Goal: Transaction & Acquisition: Purchase product/service

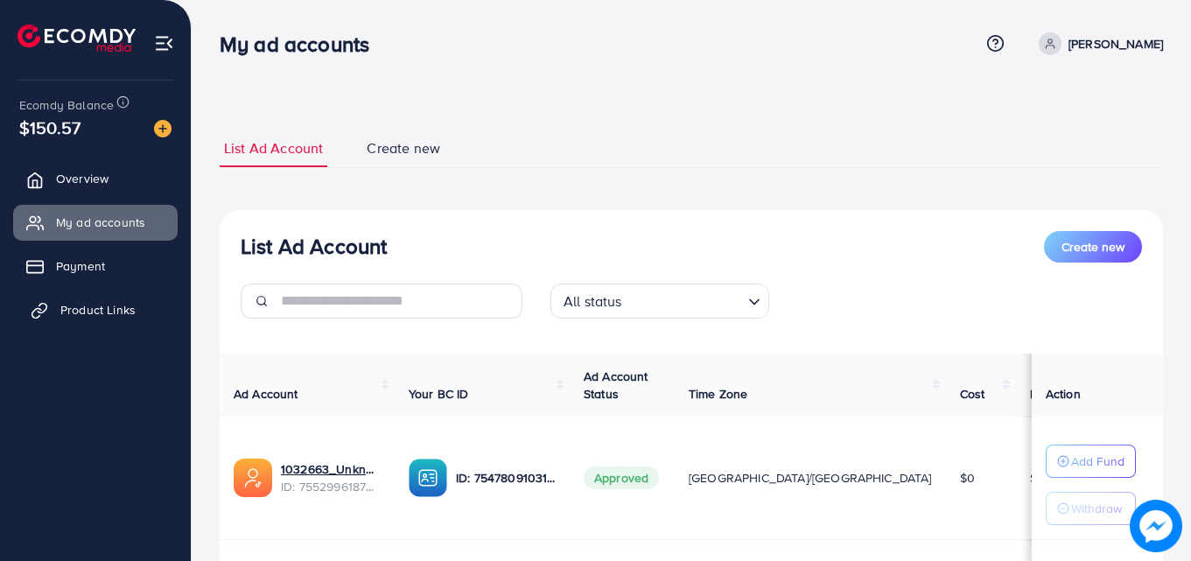
click at [87, 321] on link "Product Links" at bounding box center [95, 309] width 165 height 35
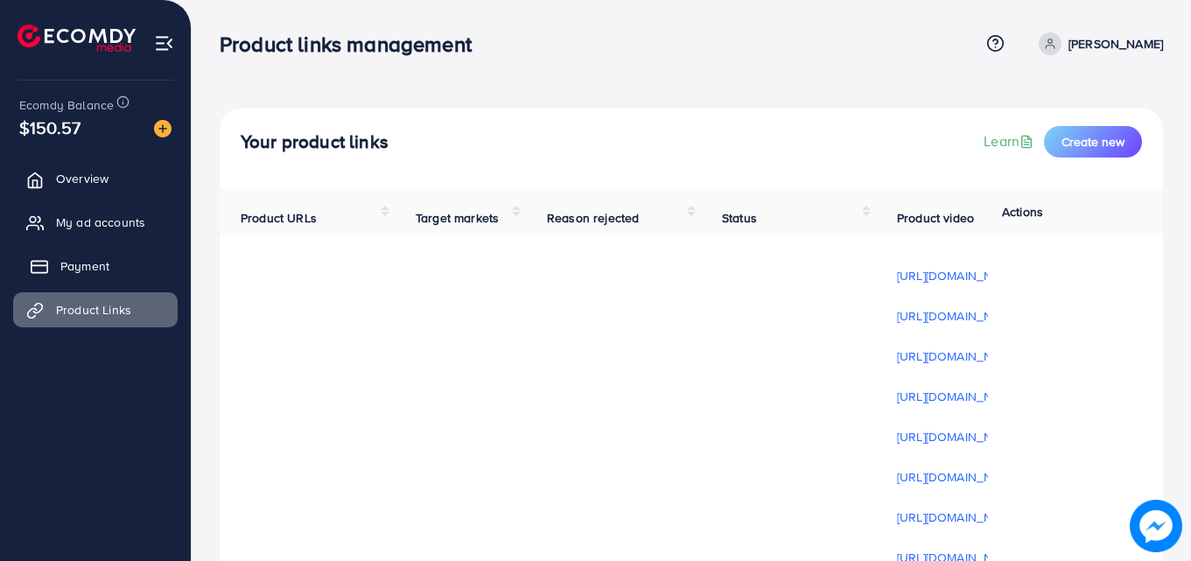
click at [85, 266] on span "Payment" at bounding box center [84, 266] width 49 height 18
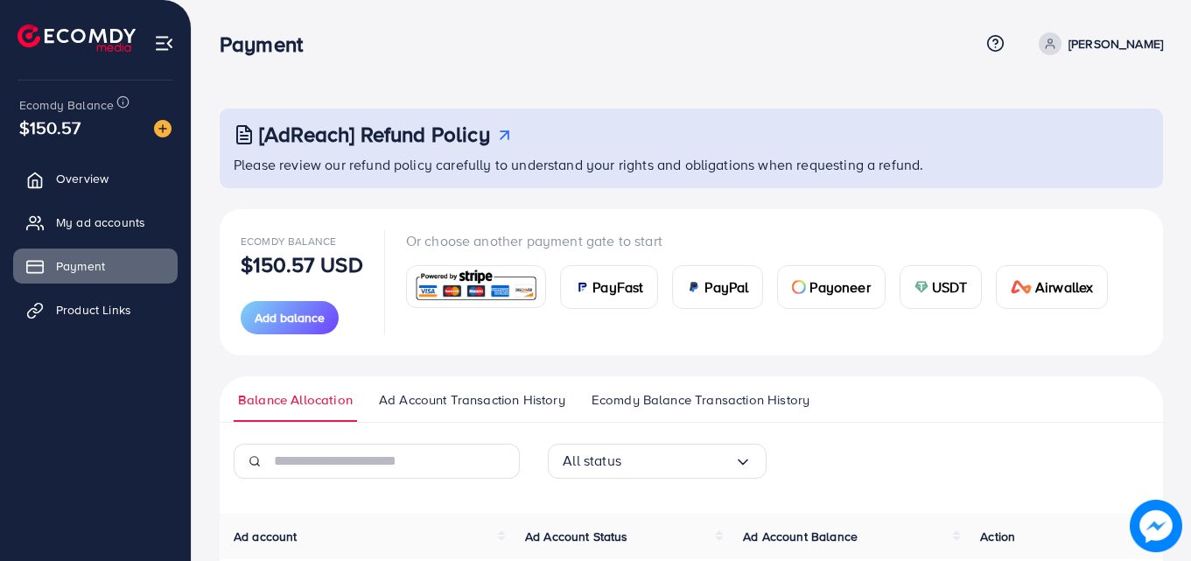
scroll to position [2, 0]
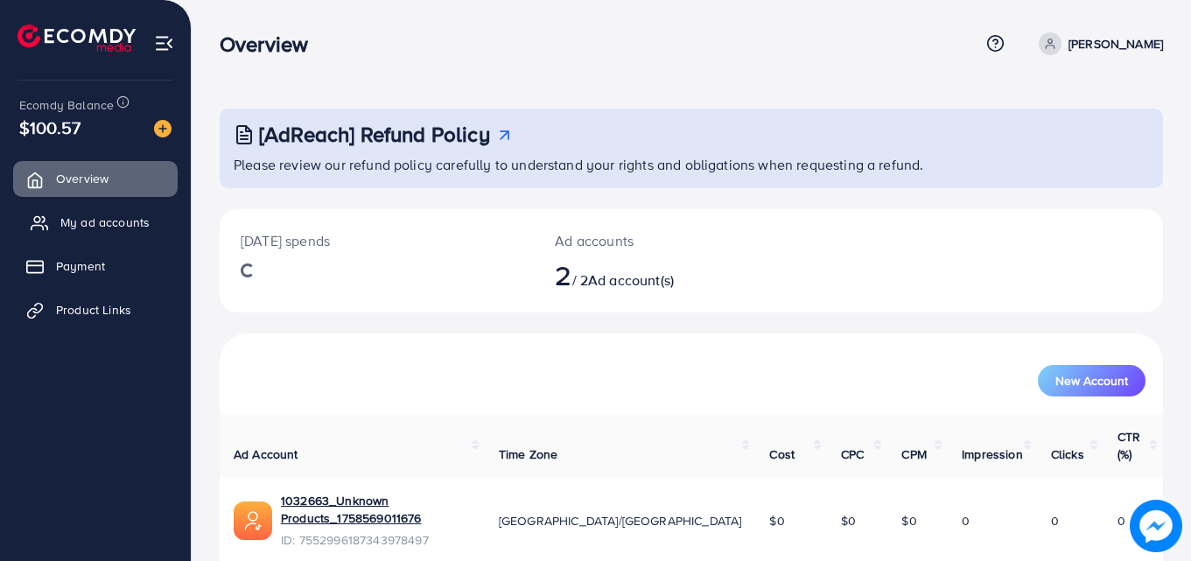
click at [120, 228] on span "My ad accounts" at bounding box center [104, 223] width 89 height 18
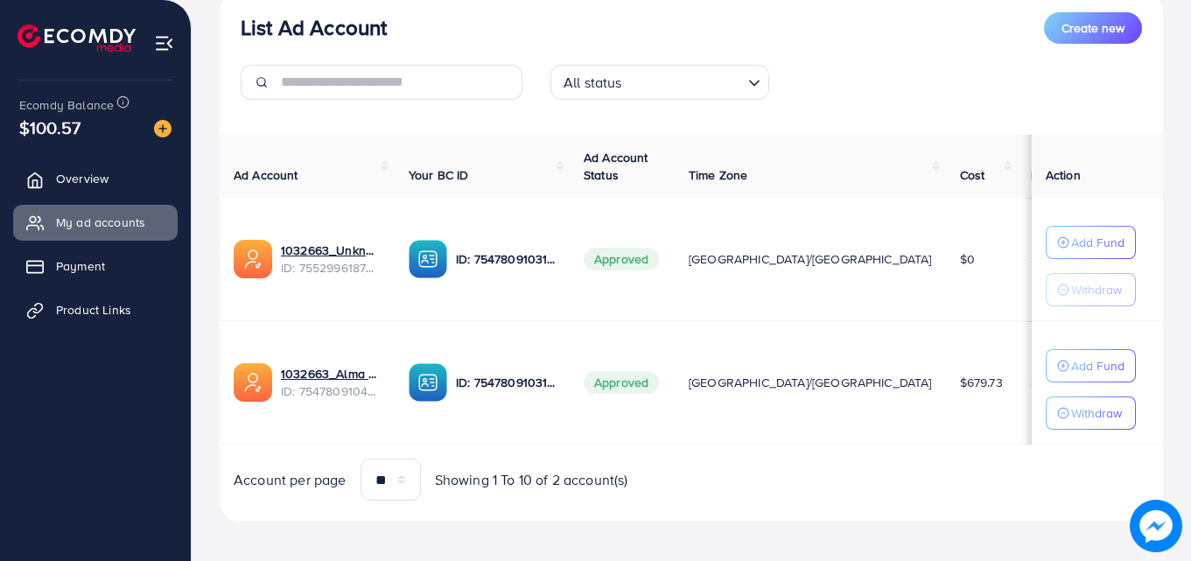
scroll to position [228, 0]
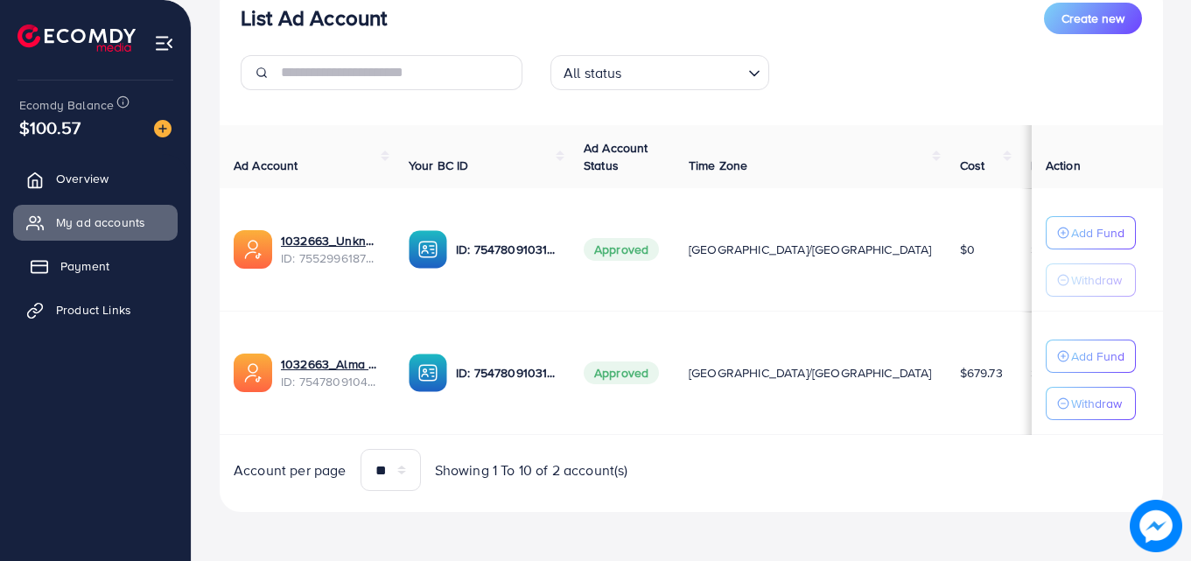
click at [85, 264] on span "Payment" at bounding box center [84, 266] width 49 height 18
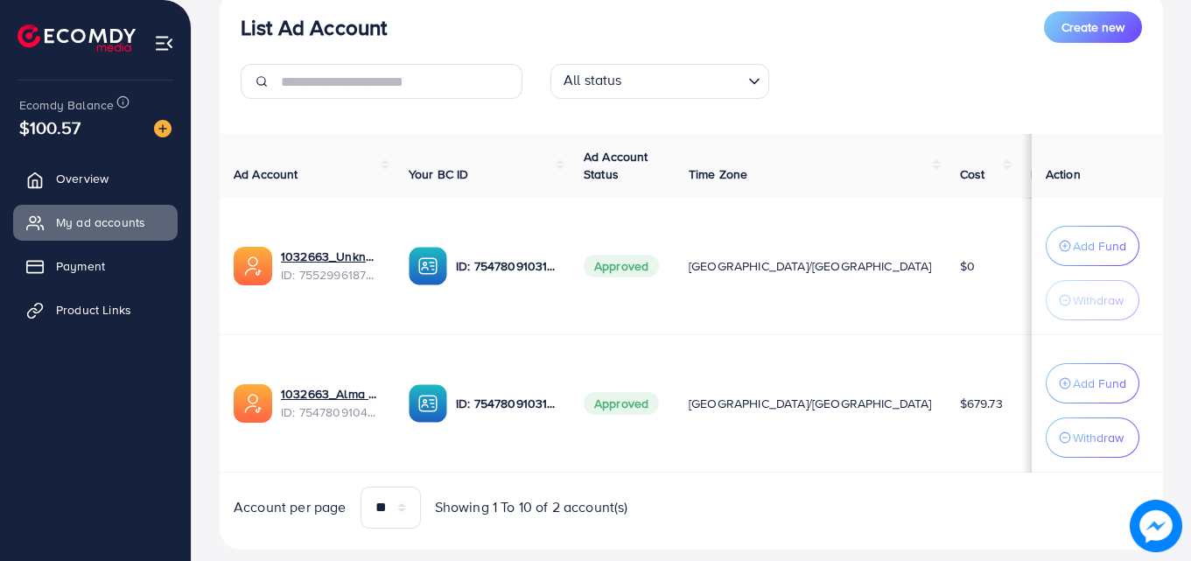
scroll to position [237, 0]
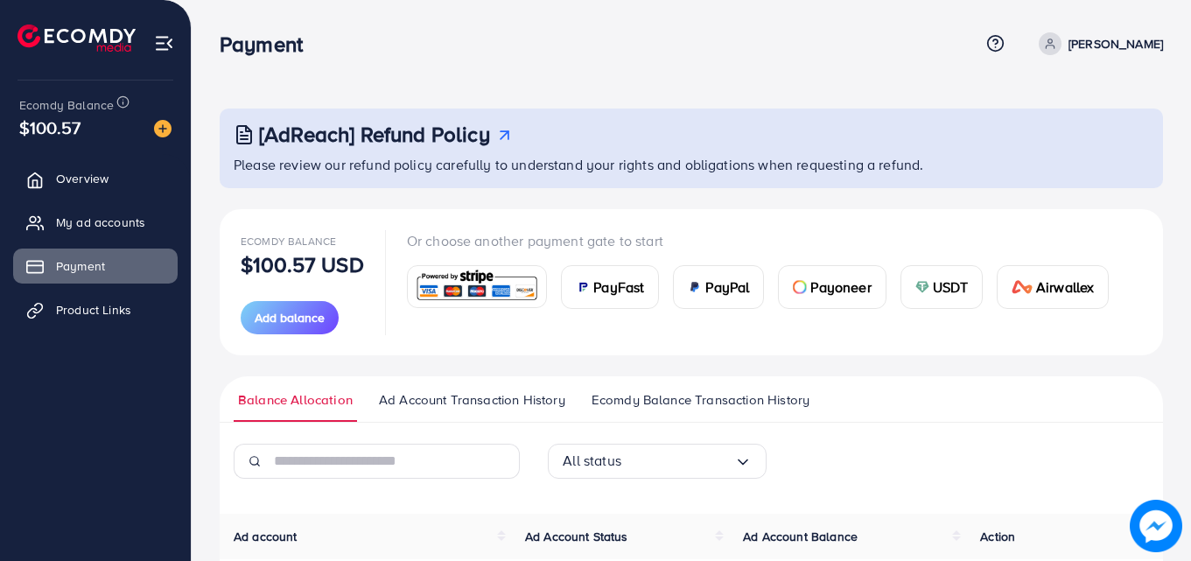
click at [951, 284] on span "USDT" at bounding box center [951, 287] width 36 height 21
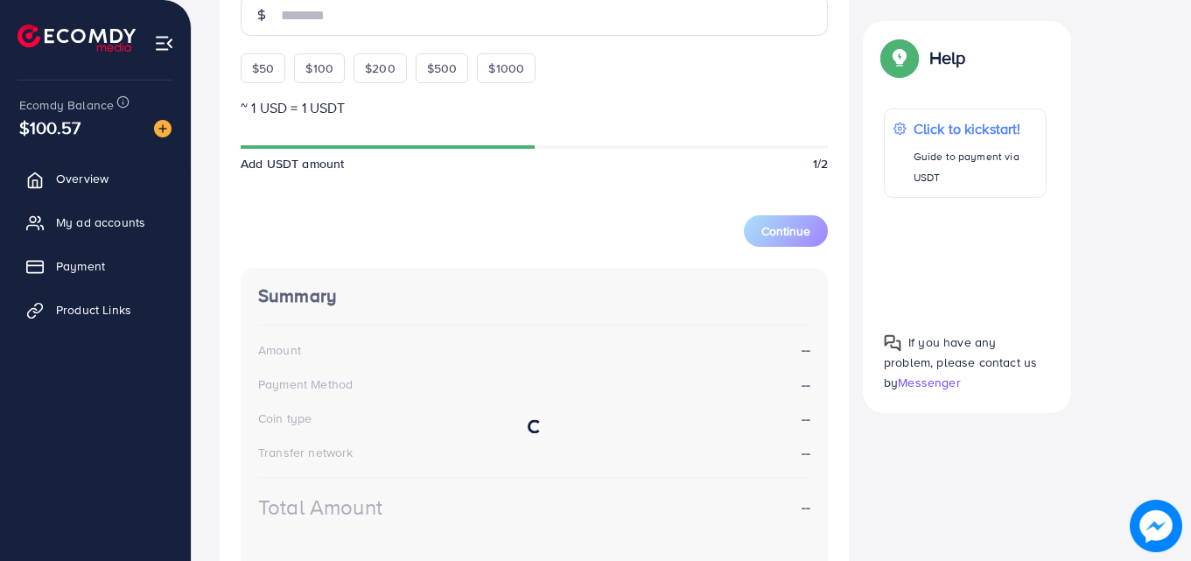
scroll to position [422, 0]
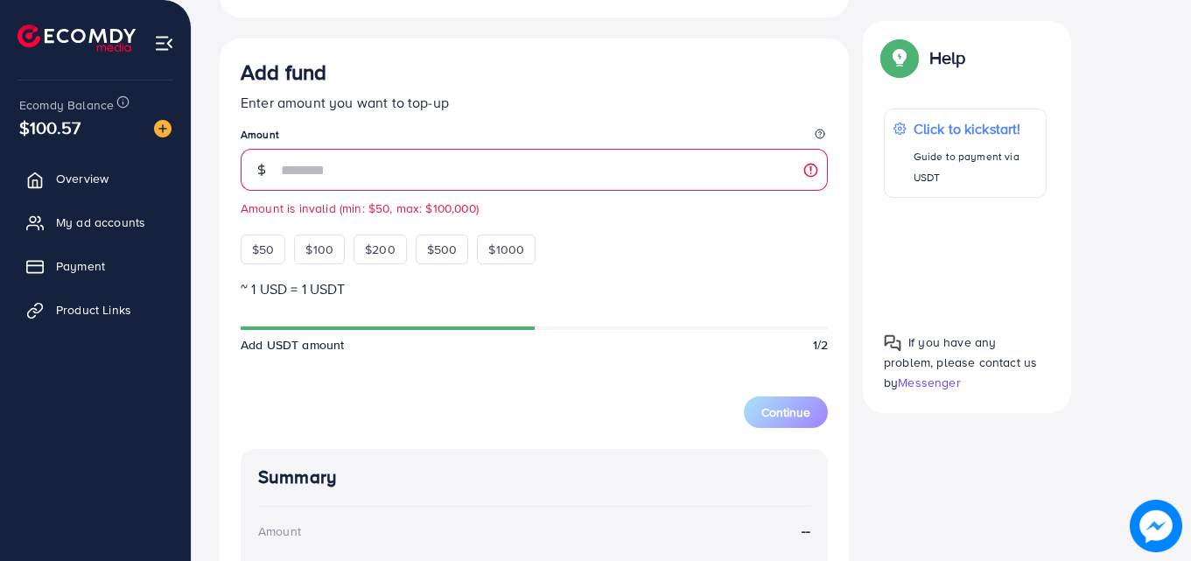
type input "***"
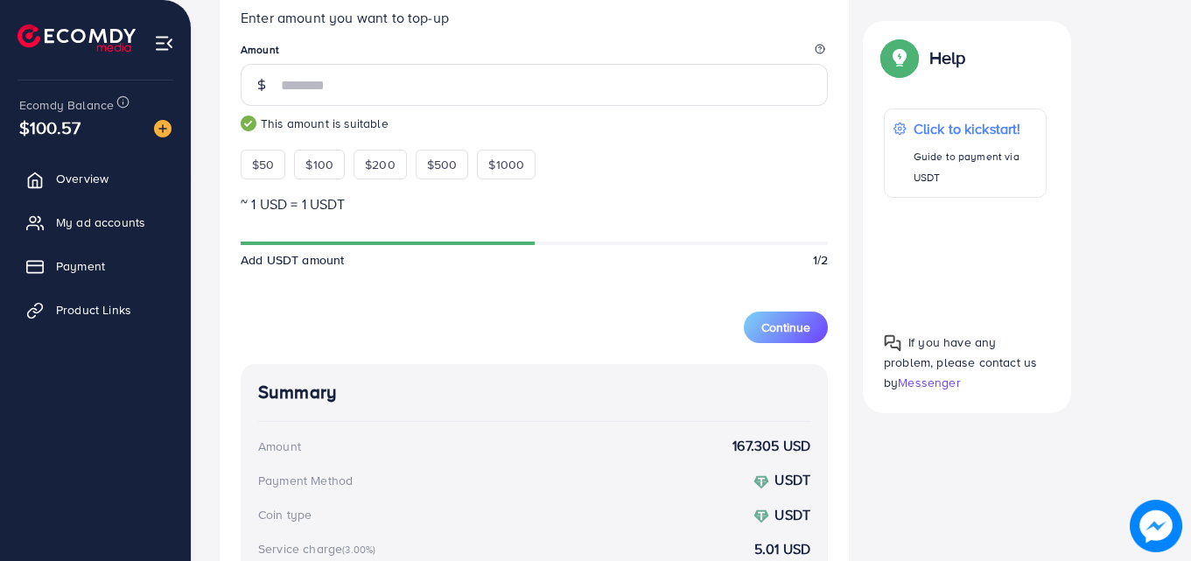
scroll to position [480, 0]
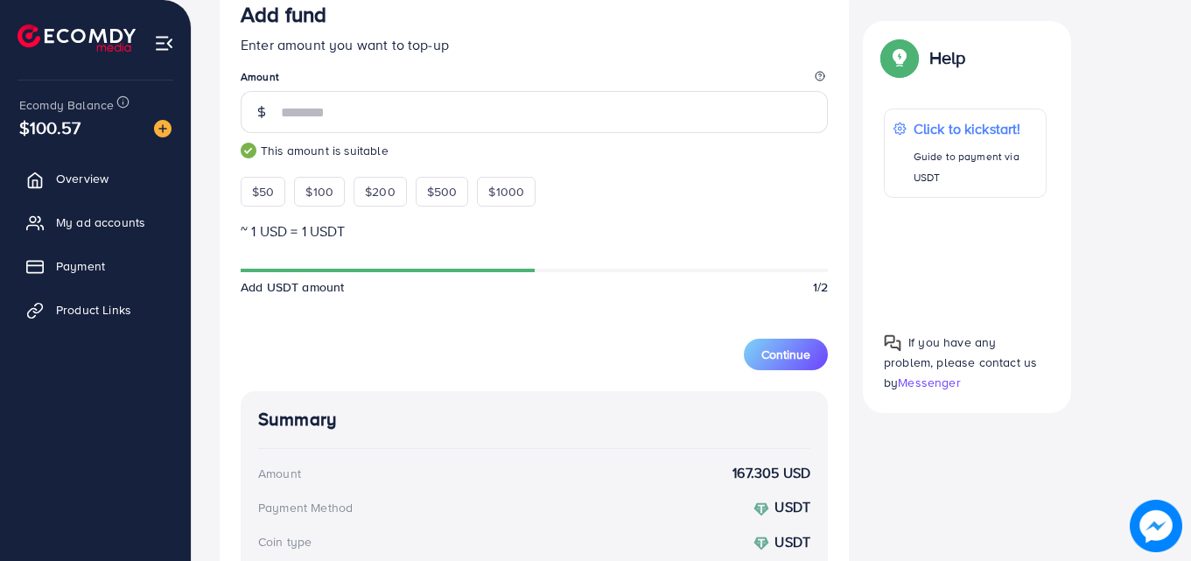
drag, startPoint x: 305, startPoint y: 109, endPoint x: 279, endPoint y: 115, distance: 25.9
click at [279, 115] on div "***" at bounding box center [534, 112] width 587 height 42
click at [897, 444] on div "Select coin USDT TetherUs Loading... Transfer network BEP20 BSC (Binance Smart …" at bounding box center [691, 306] width 943 height 907
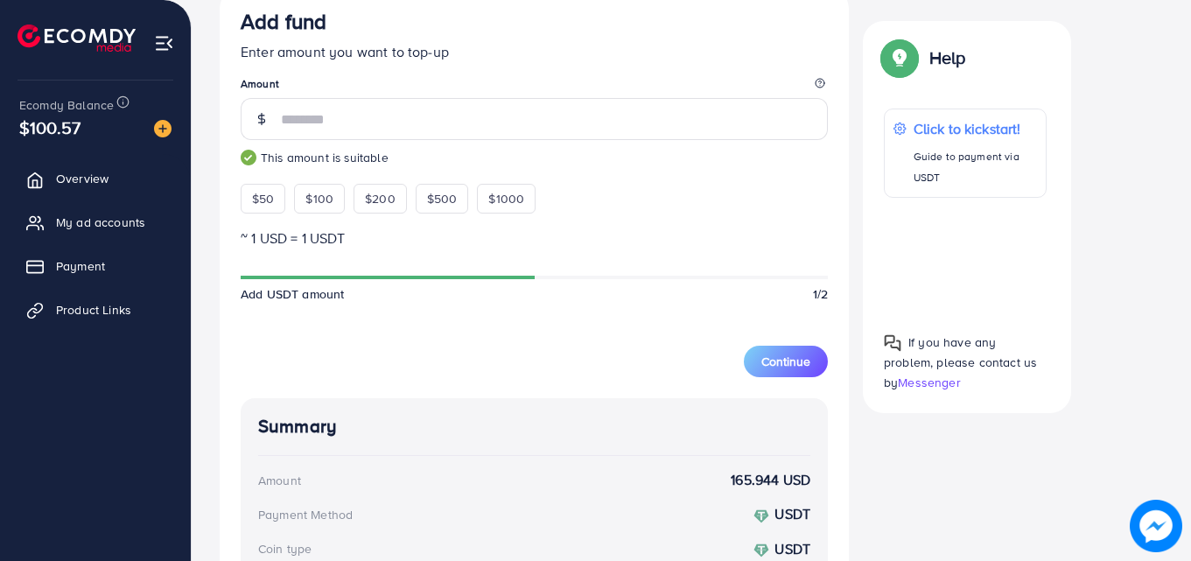
scroll to position [392, 0]
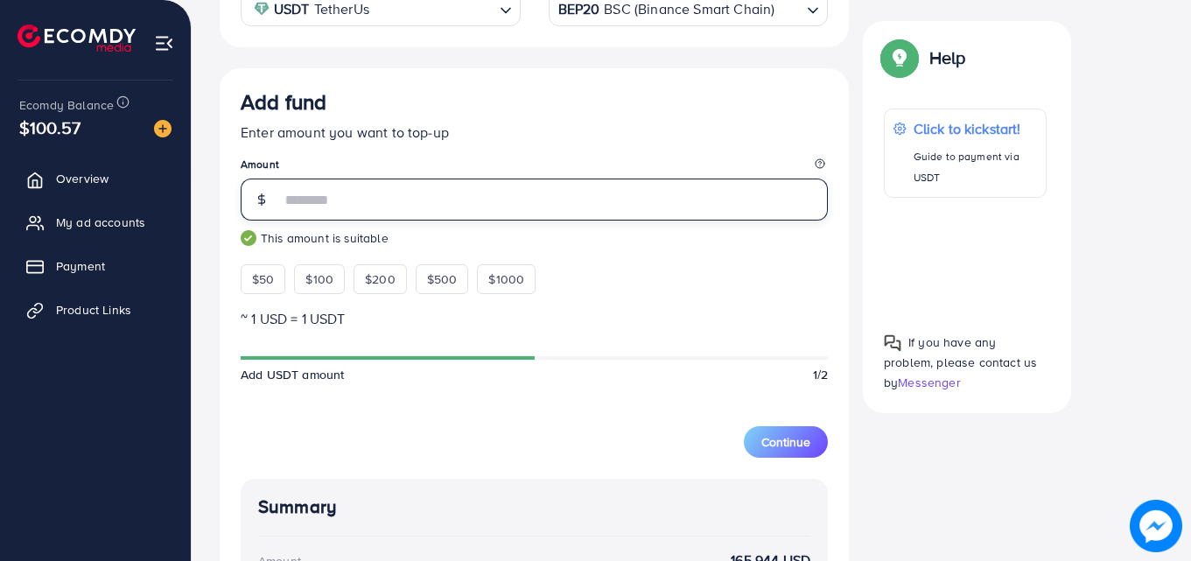
drag, startPoint x: 304, startPoint y: 202, endPoint x: 280, endPoint y: 201, distance: 23.6
click at [280, 201] on div "***" at bounding box center [534, 200] width 587 height 42
type input "***"
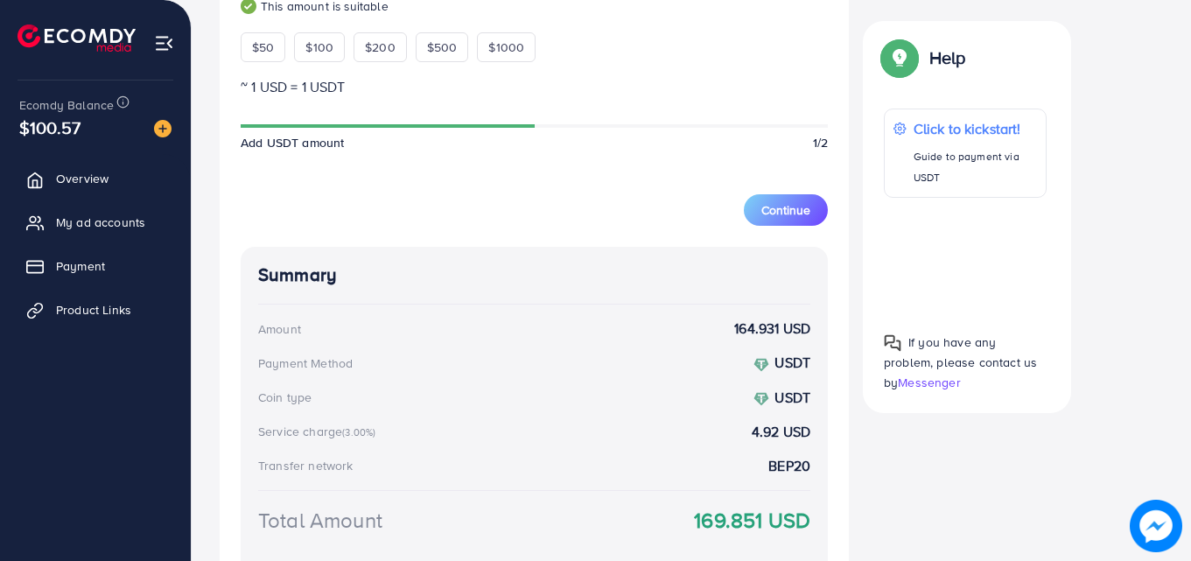
scroll to position [655, 0]
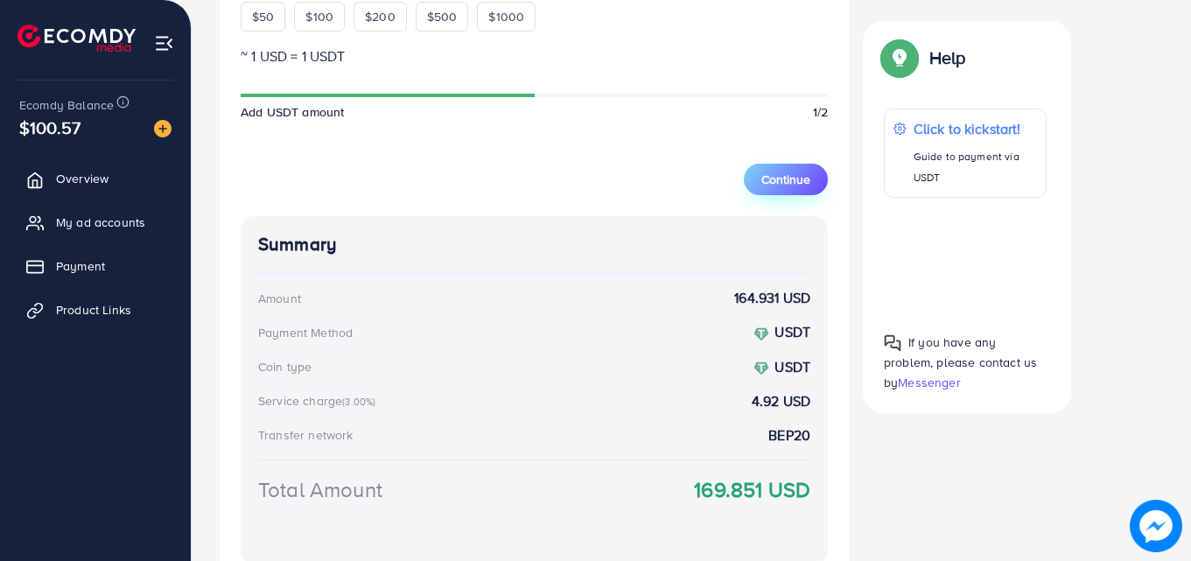
click at [794, 189] on button "Continue" at bounding box center [786, 180] width 84 height 32
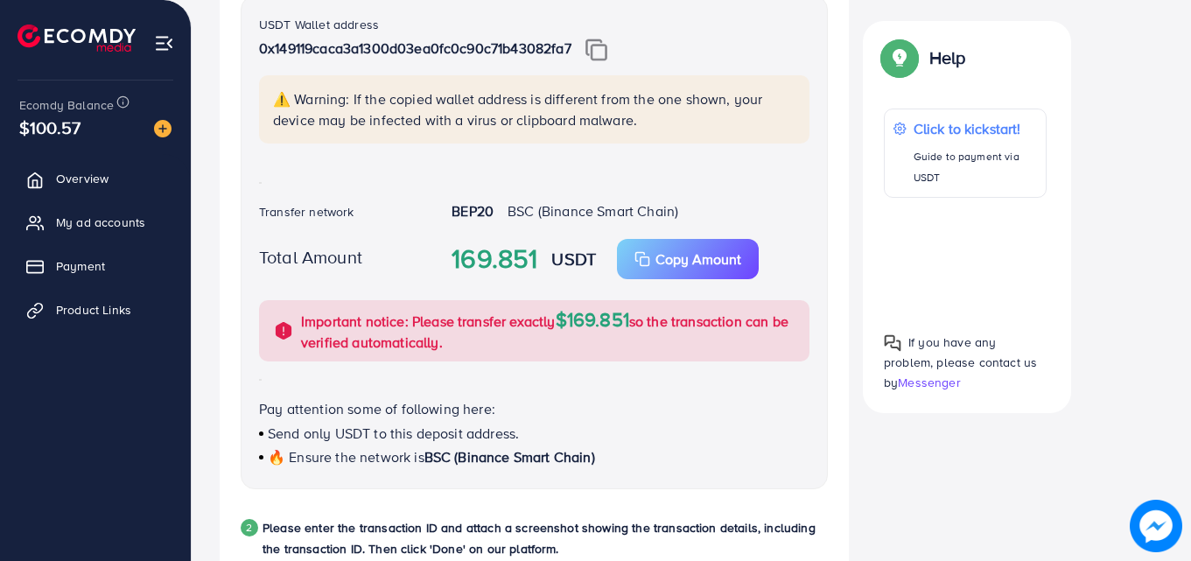
scroll to position [395, 0]
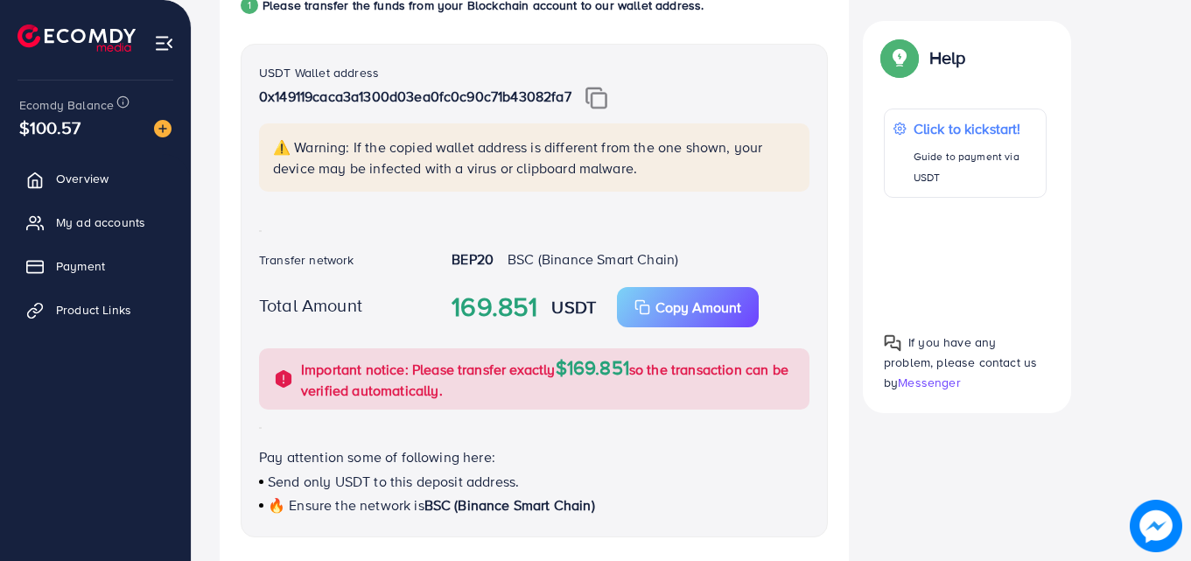
click at [607, 99] on img at bounding box center [596, 98] width 22 height 23
click at [662, 305] on p "Copy Amount" at bounding box center [698, 307] width 86 height 21
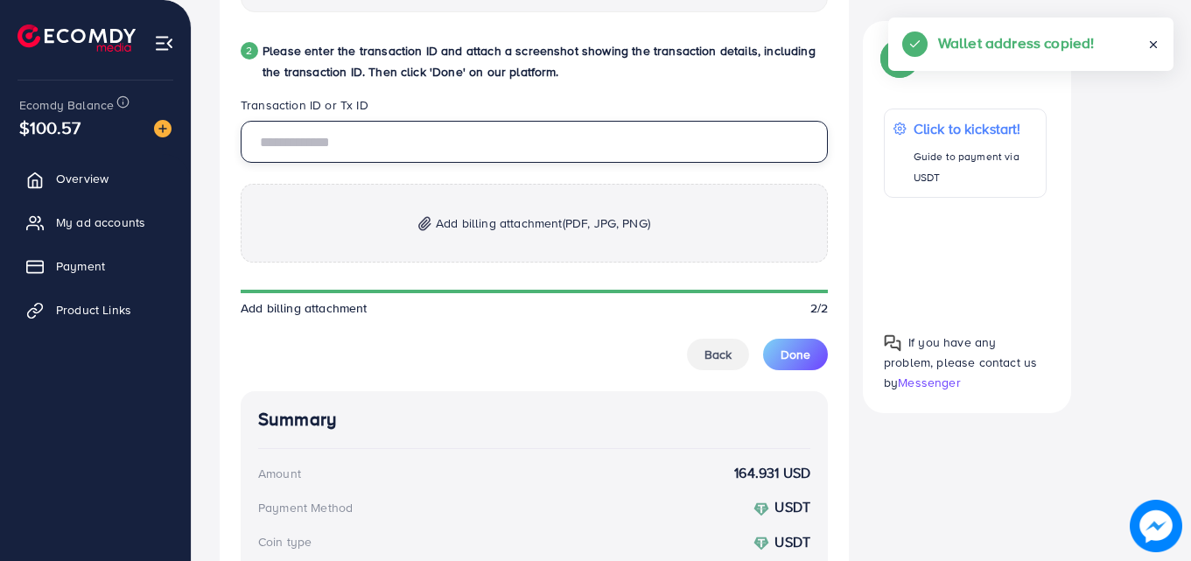
click at [415, 153] on input "text" at bounding box center [534, 142] width 587 height 42
paste input "**********"
type input "**********"
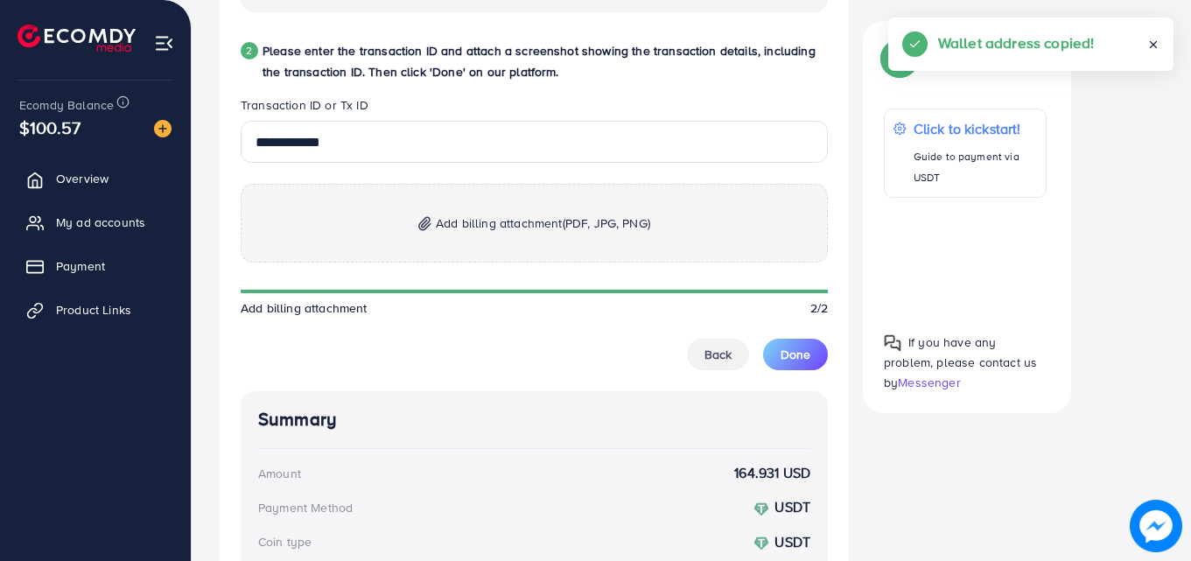
click at [459, 229] on span "Add billing attachment (PDF, JPG, PNG)" at bounding box center [543, 223] width 214 height 21
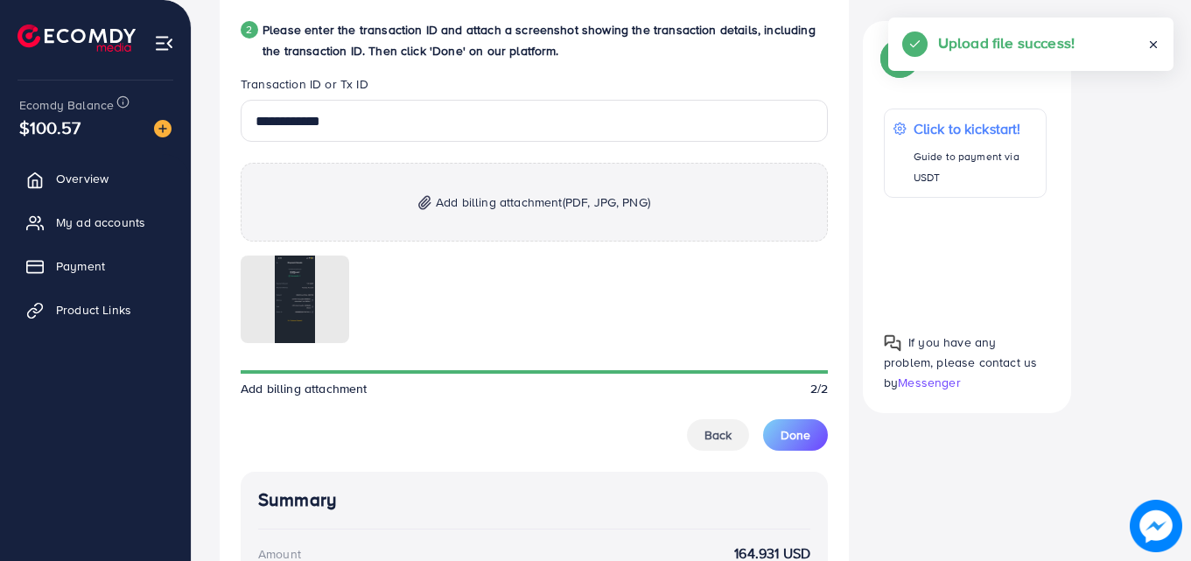
scroll to position [1095, 0]
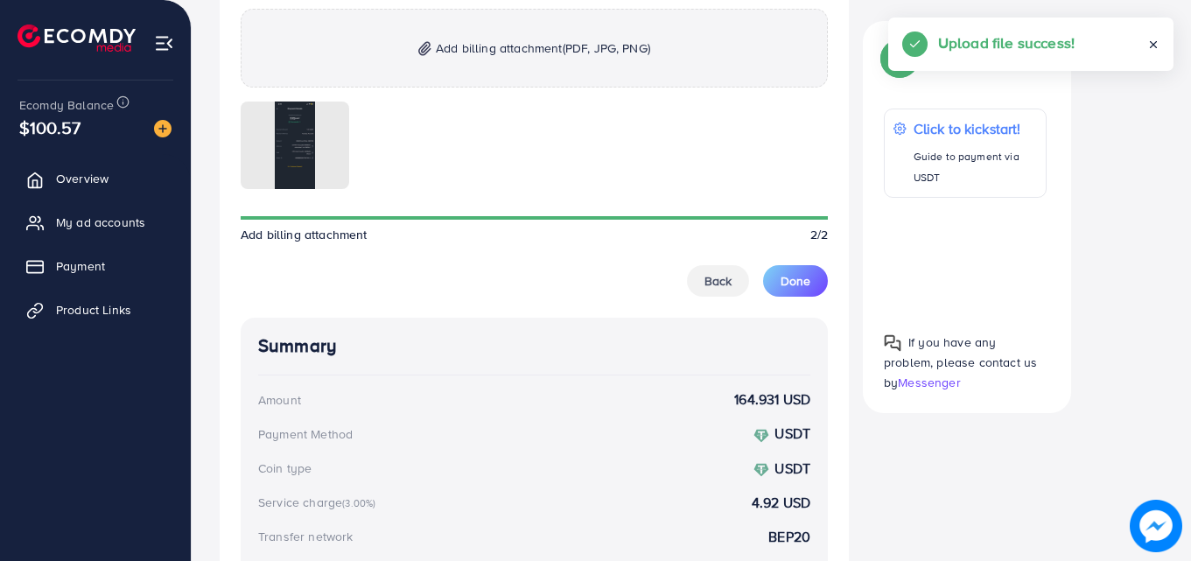
click at [780, 277] on button "Done" at bounding box center [795, 281] width 65 height 32
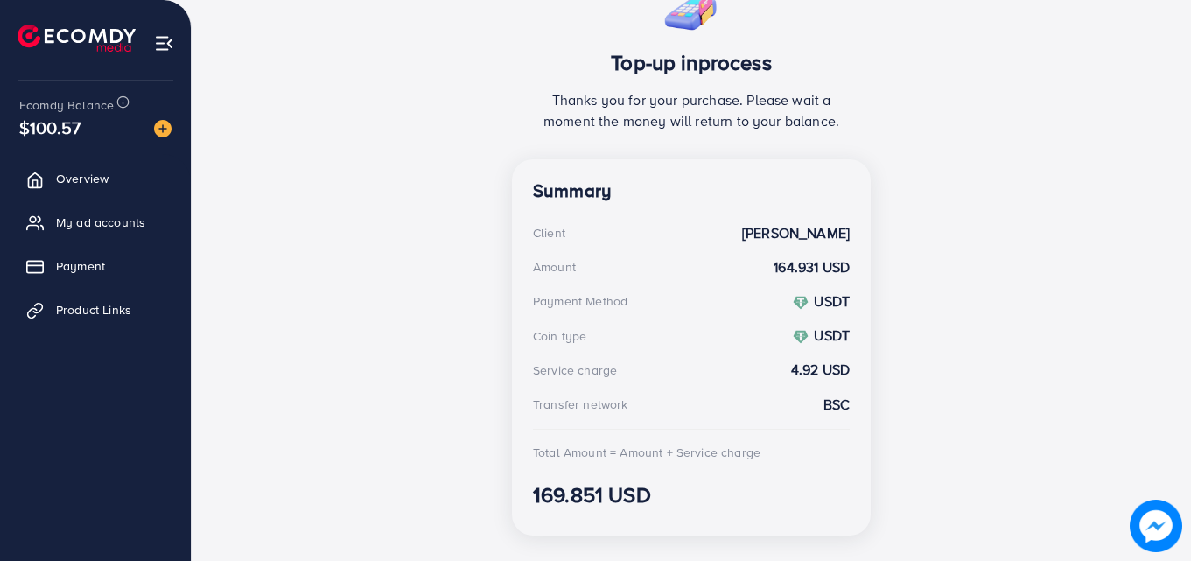
scroll to position [392, 0]
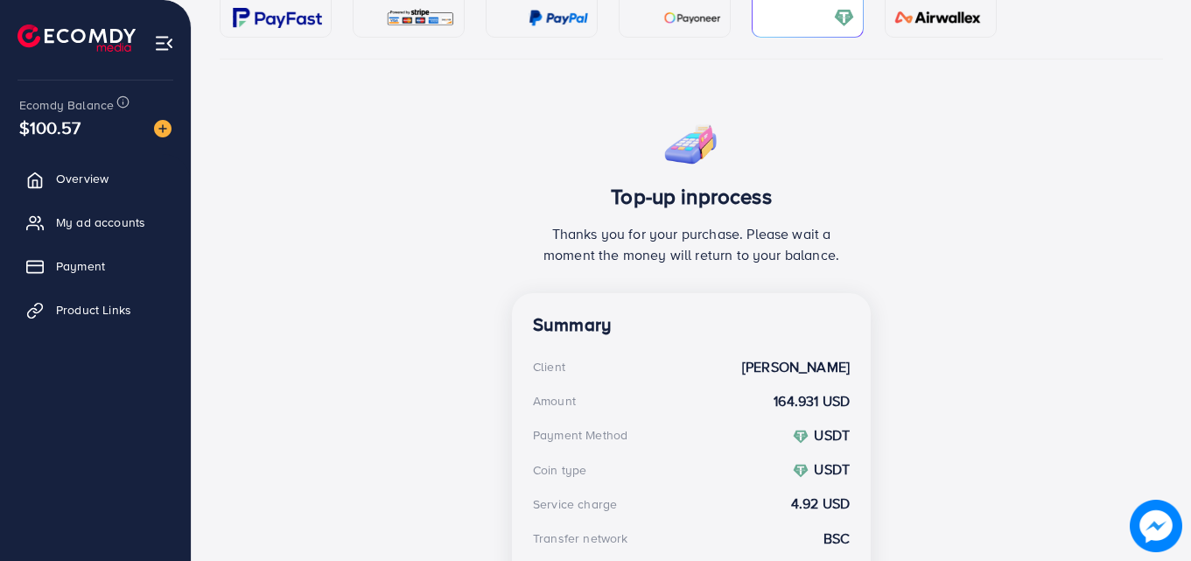
scroll to position [392, 0]
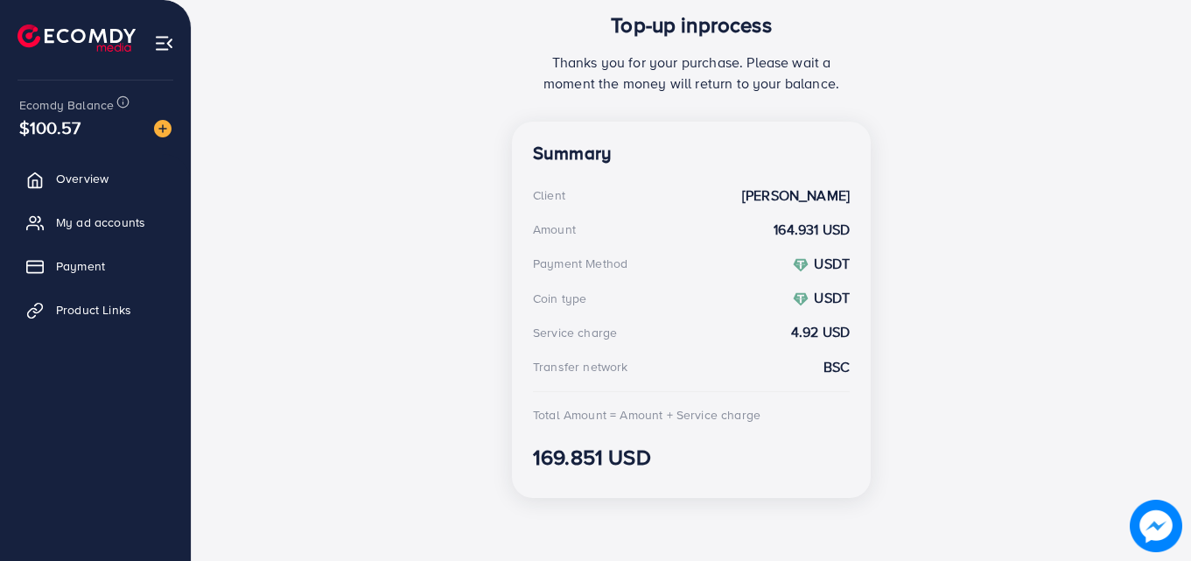
drag, startPoint x: 665, startPoint y: 463, endPoint x: 473, endPoint y: 396, distance: 203.1
click at [487, 404] on div "Top-up inprocess Thanks you for your purchase. Please wait a moment the money w…" at bounding box center [691, 225] width 943 height 571
click at [462, 385] on div "Top-up inprocess Thanks you for your purchase. Please wait a moment the money w…" at bounding box center [691, 225] width 943 height 571
drag, startPoint x: 685, startPoint y: 473, endPoint x: 494, endPoint y: 389, distance: 208.4
click at [502, 395] on div "Top-up inprocess Thanks you for your purchase. Please wait a moment the money w…" at bounding box center [691, 225] width 943 height 571
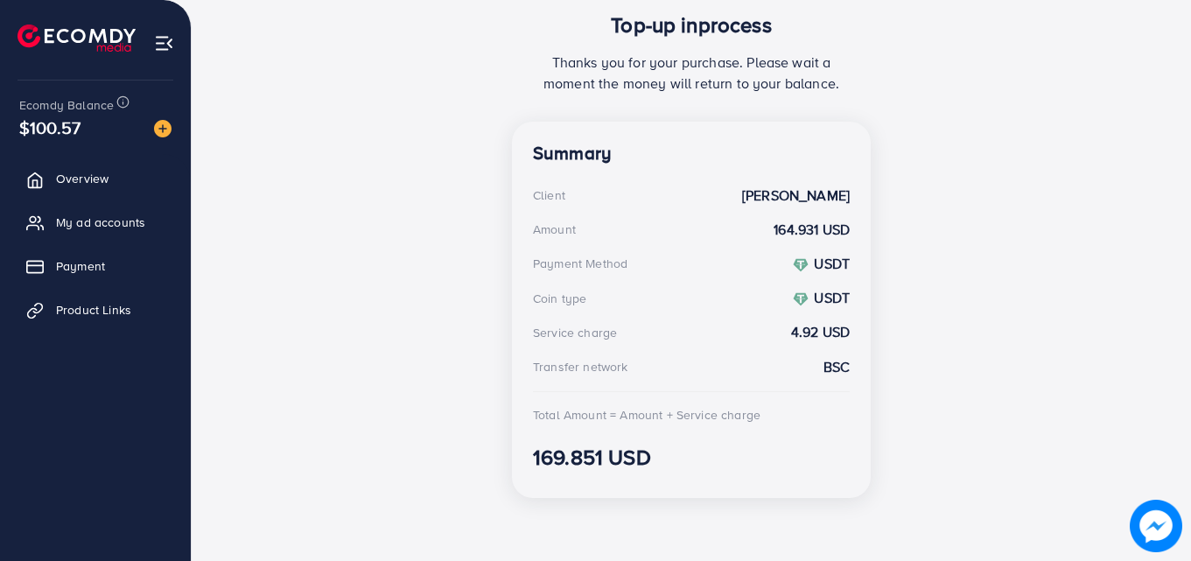
click at [486, 383] on div "Top-up inprocess Thanks you for your purchase. Please wait a moment the money w…" at bounding box center [691, 225] width 943 height 571
